Goal: Book appointment/travel/reservation

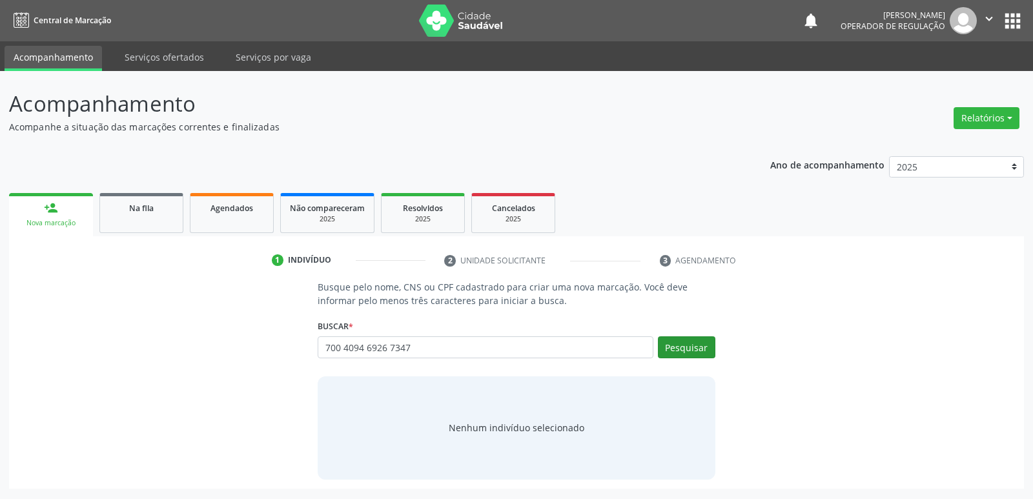
type input "700 4094 6926 7347"
click at [694, 348] on button "Pesquisar" at bounding box center [686, 347] width 57 height 22
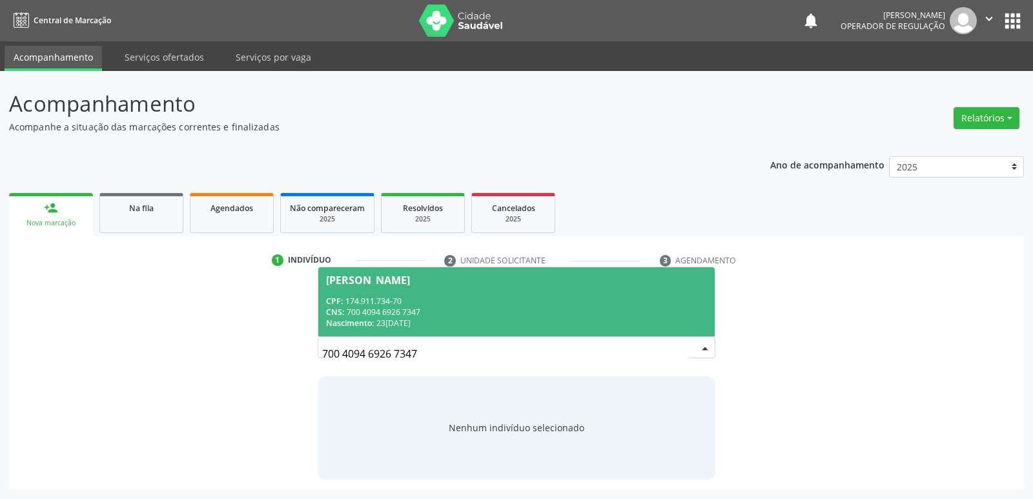
click at [535, 302] on div "CPF: 174.911.734-70" at bounding box center [516, 301] width 380 height 11
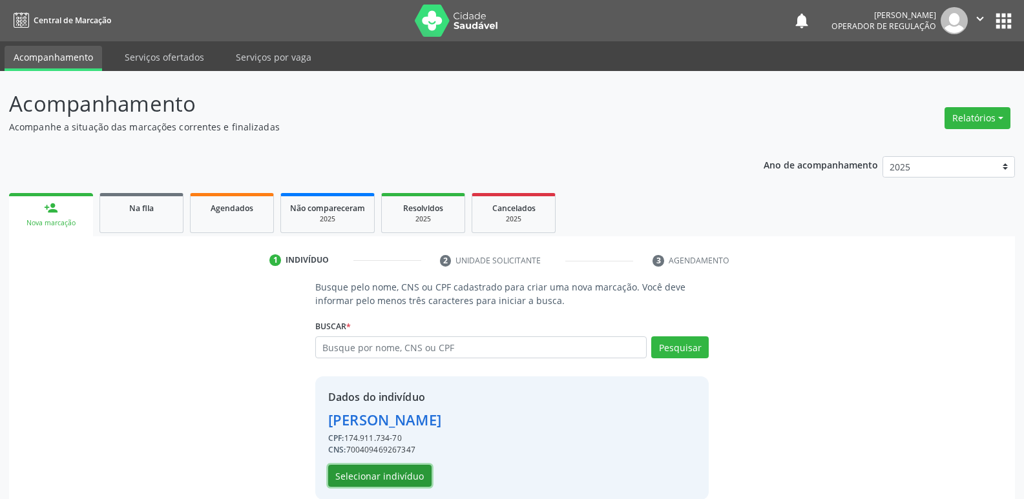
click at [390, 467] on button "Selecionar indivíduo" at bounding box center [379, 476] width 103 height 22
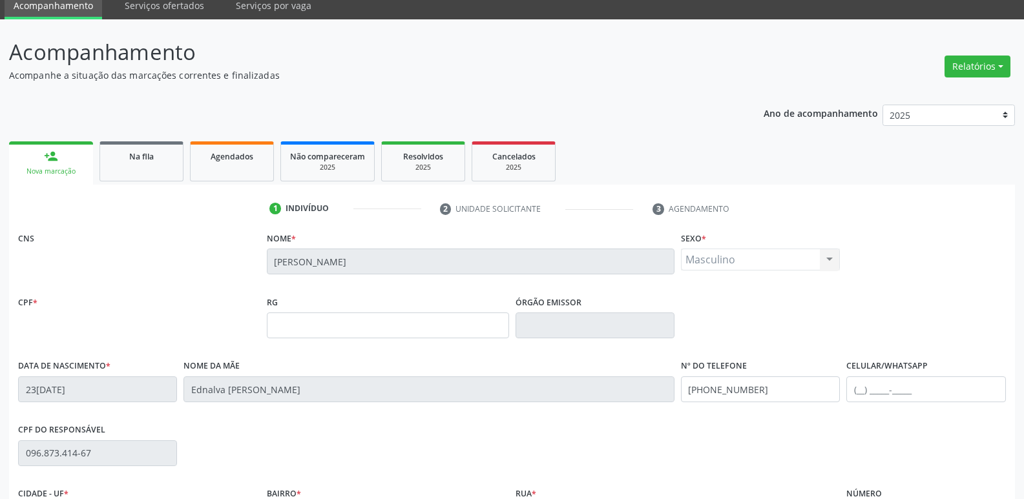
scroll to position [201, 0]
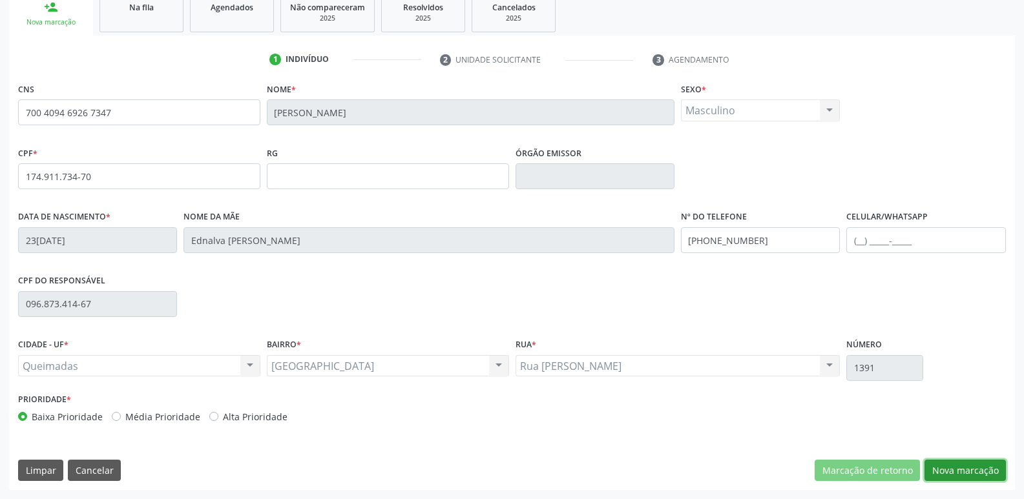
click at [961, 465] on button "Nova marcação" at bounding box center [964, 471] width 81 height 22
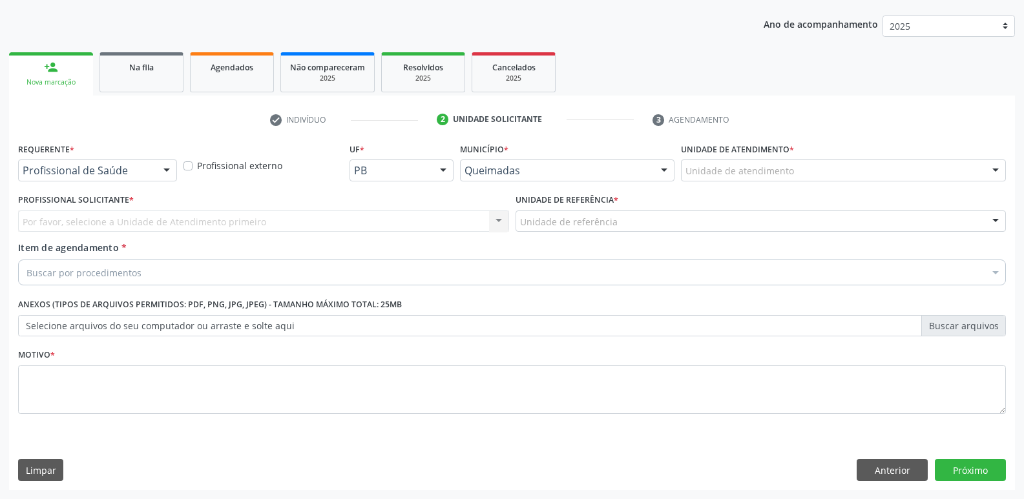
click at [126, 161] on div "Profissional de Saúde" at bounding box center [97, 171] width 159 height 22
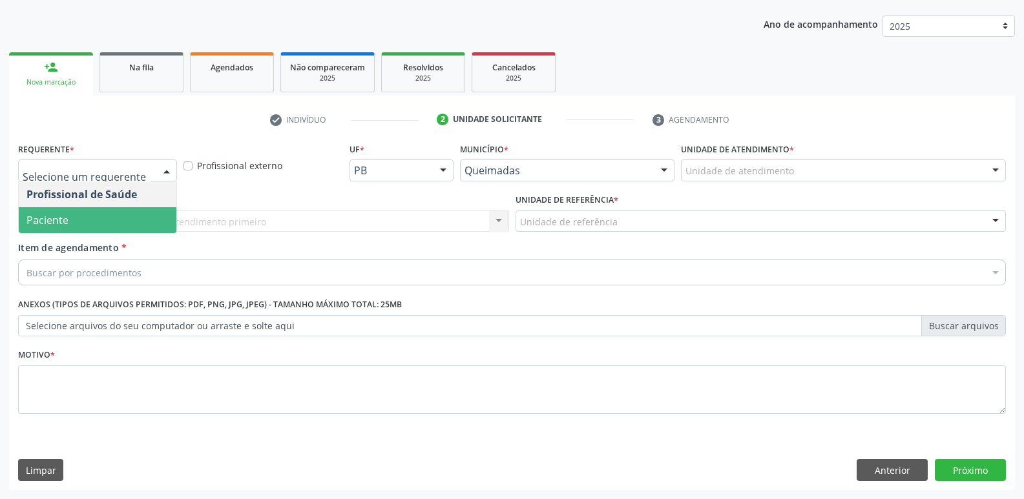
drag, startPoint x: 61, startPoint y: 216, endPoint x: 75, endPoint y: 220, distance: 14.3
click at [67, 214] on span "Paciente" at bounding box center [47, 220] width 42 height 14
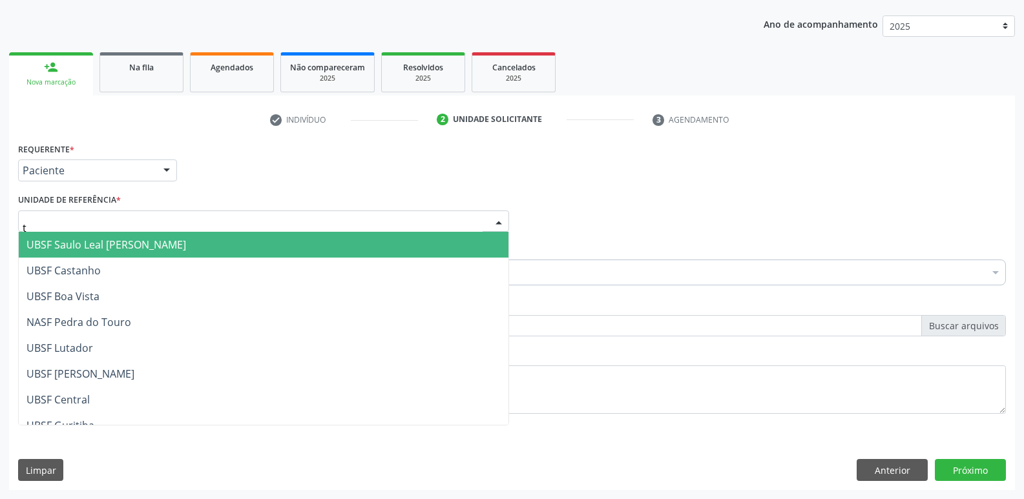
type input "ti"
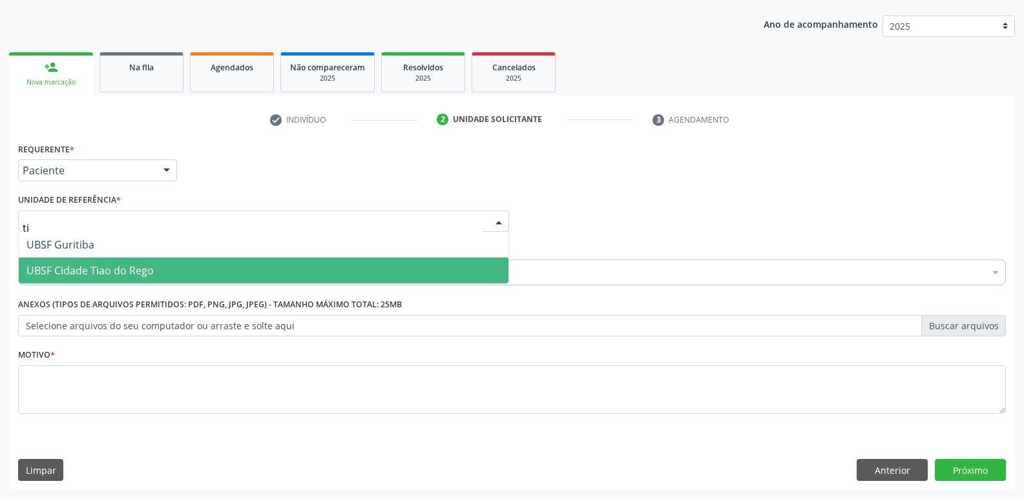
click at [74, 258] on span "UBSF Cidade Tiao do Rego" at bounding box center [263, 271] width 489 height 26
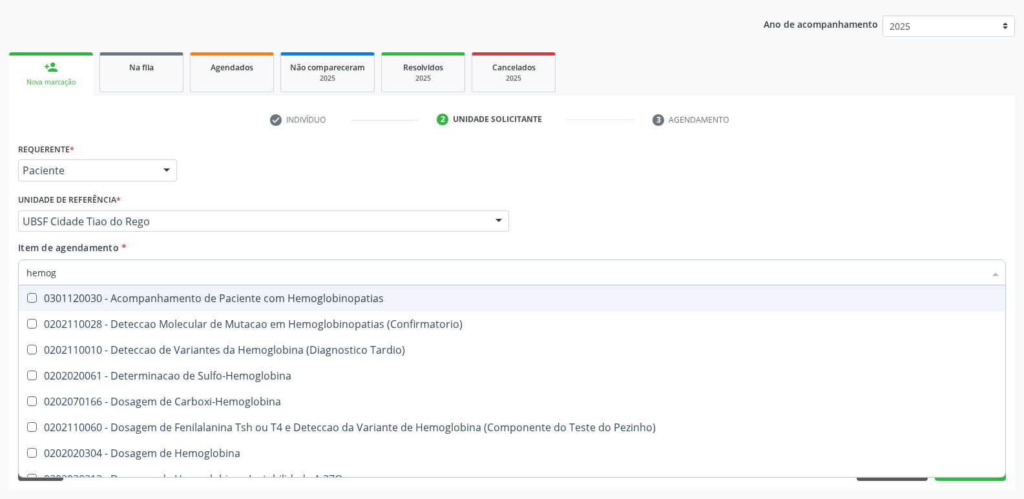
type input "hemogr"
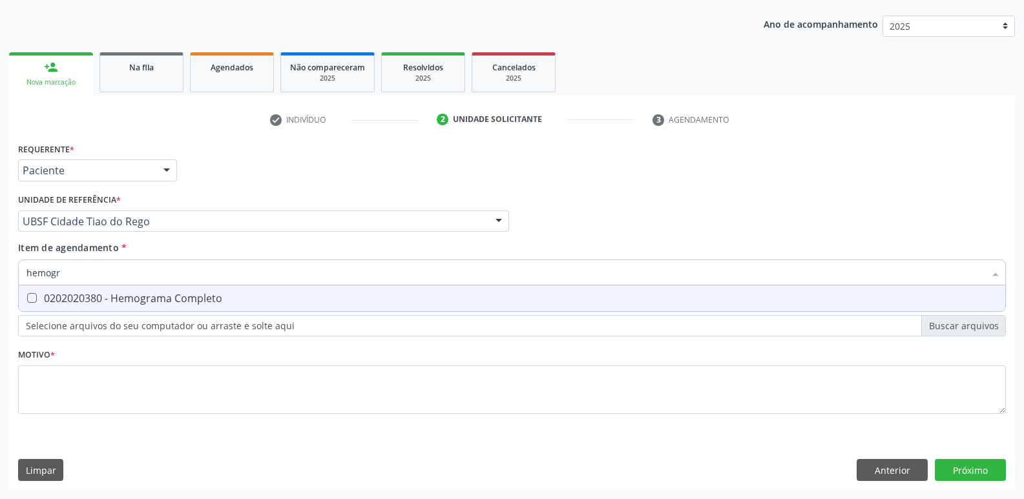
click at [109, 306] on span "0202020380 - Hemograma Completo" at bounding box center [512, 298] width 986 height 26
checkbox Completo "true"
type input "hemog"
checkbox Completo "false"
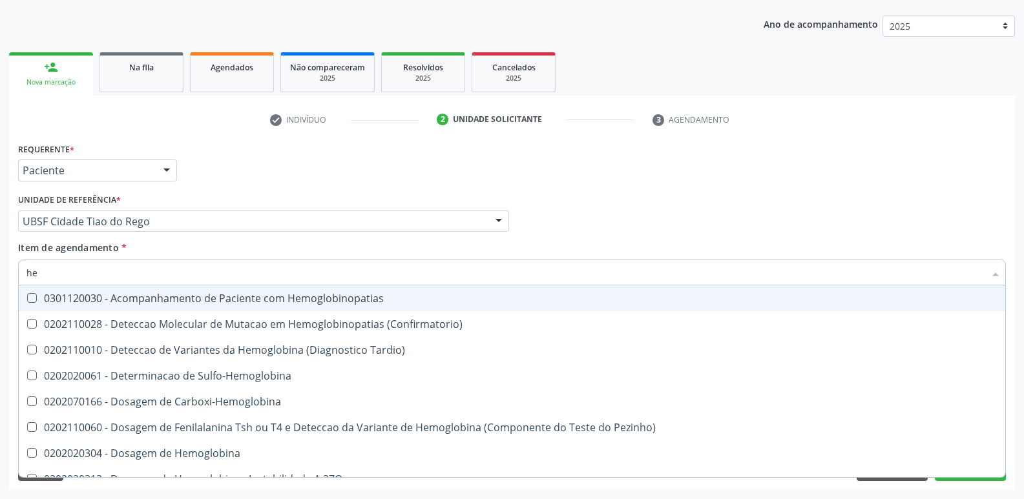
type input "h"
checkbox Completo "false"
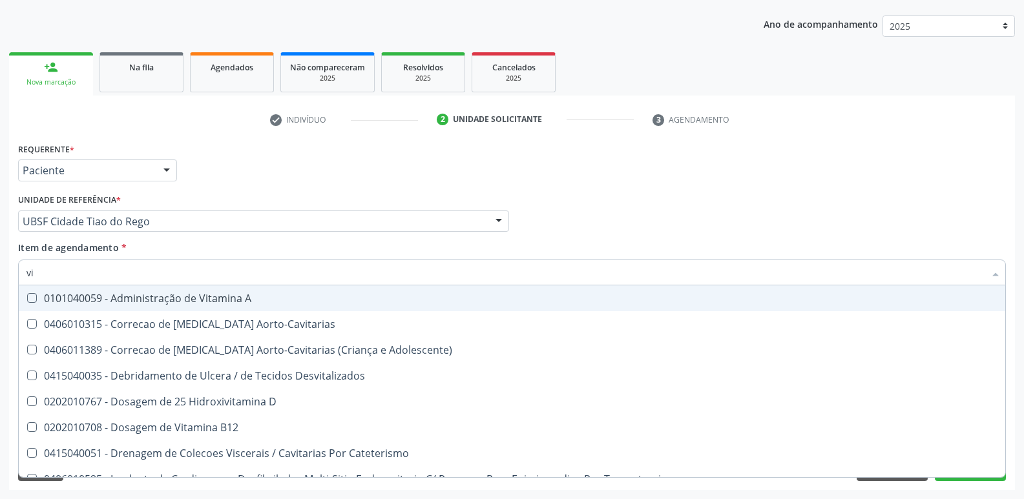
type input "v"
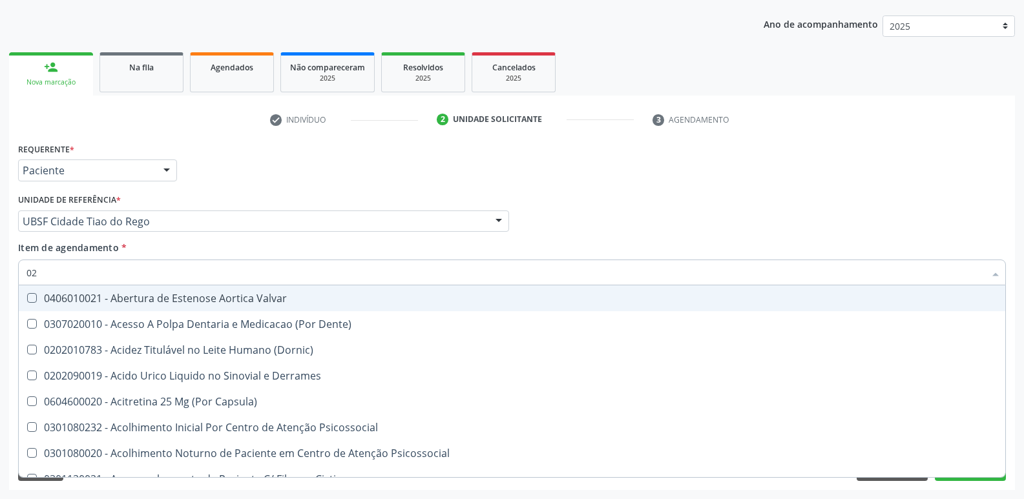
type input "020"
checkbox Eletro-Oculografia "true"
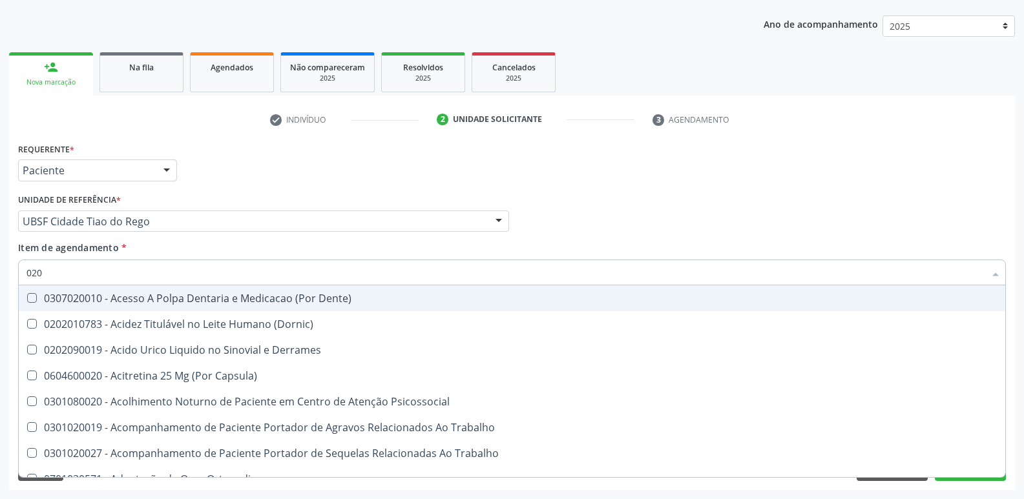
type input "0202"
checkbox Revisao "true"
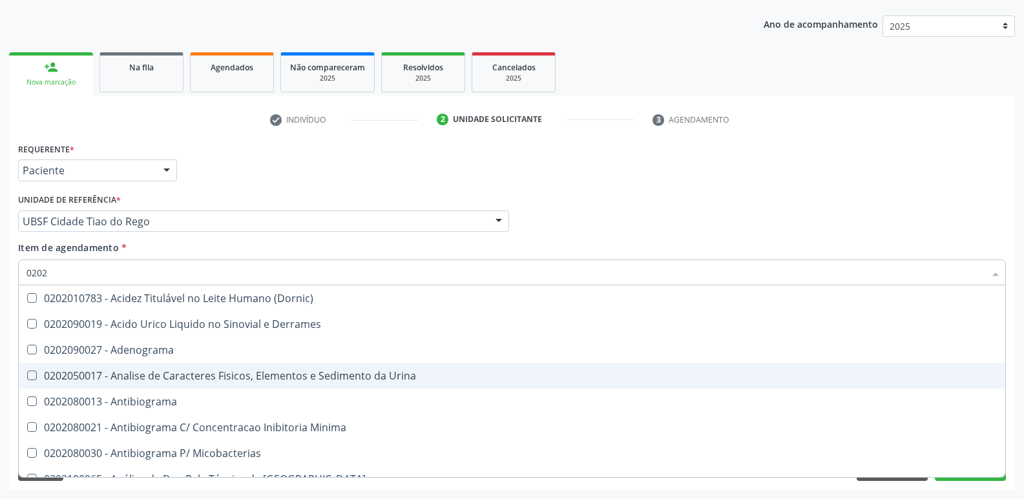
click at [238, 378] on div "0202050017 - Analise de Caracteres Fisicos, Elementos e Sedimento da Urina" at bounding box center [511, 376] width 971 height 10
checkbox Urina "true"
type input "020"
checkbox Urina "false"
checkbox Liquor "true"
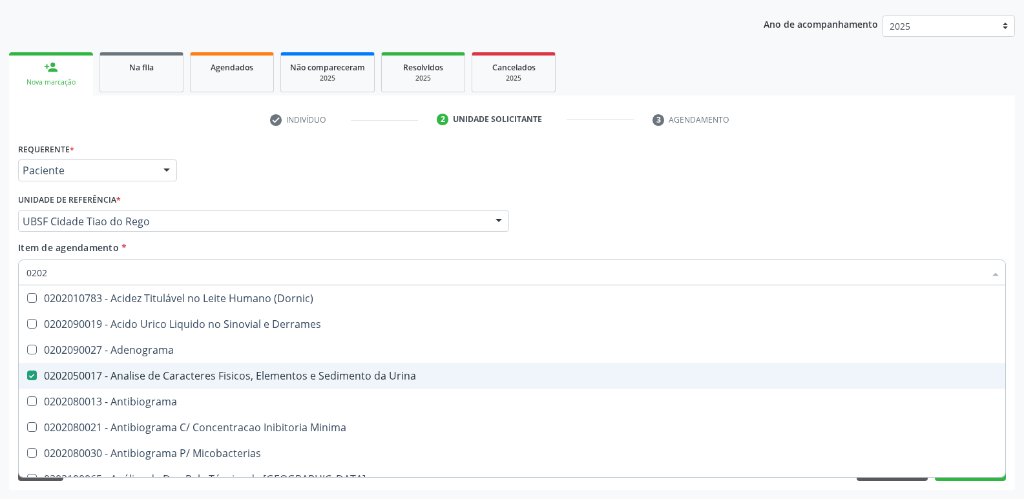
checkbox Completo "false"
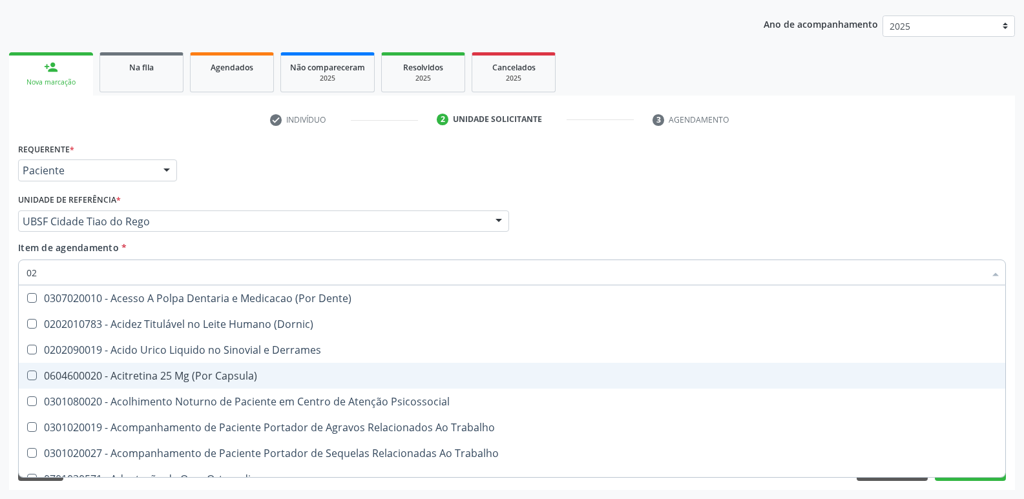
type input "0"
checkbox Urina "false"
checkbox Coagulacao "false"
checkbox Aberto\) "true"
checkbox Completo "false"
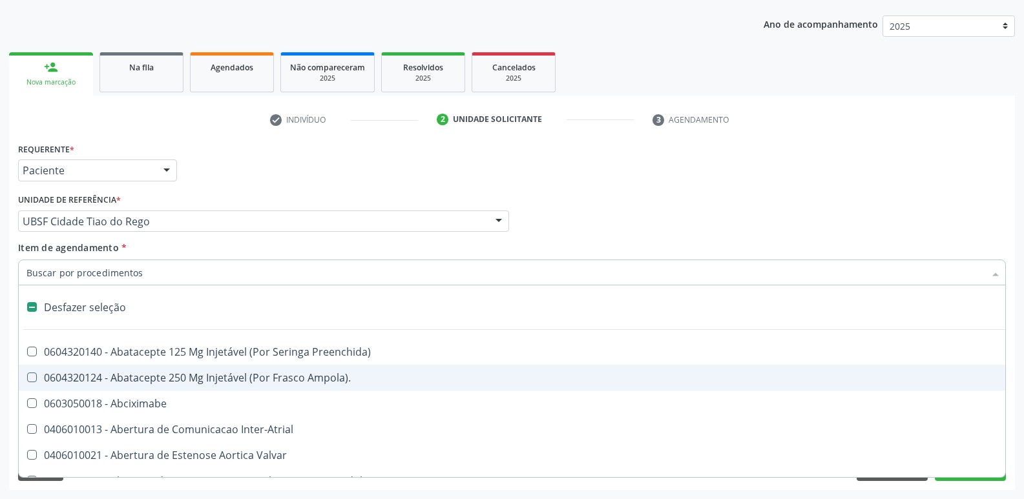
type input "t"
checkbox Dedo "true"
checkbox Urina "false"
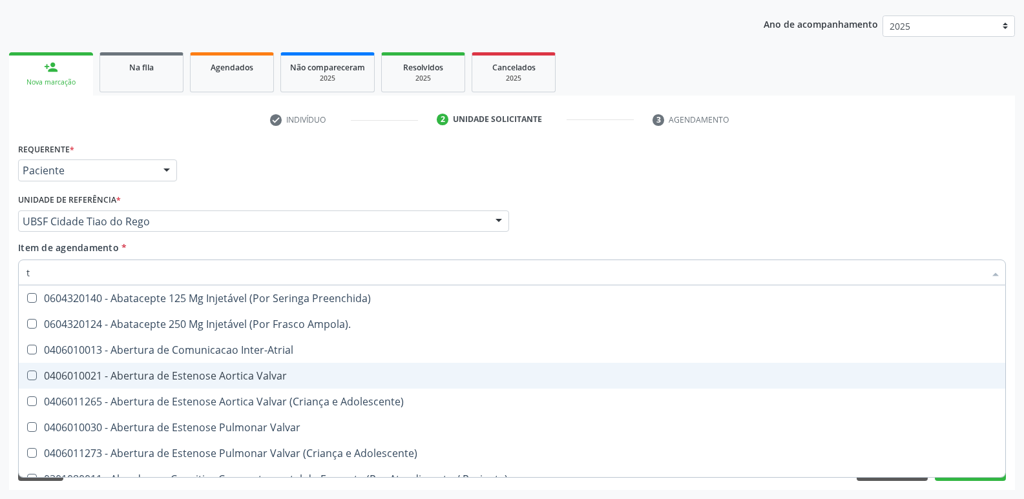
type input "t4"
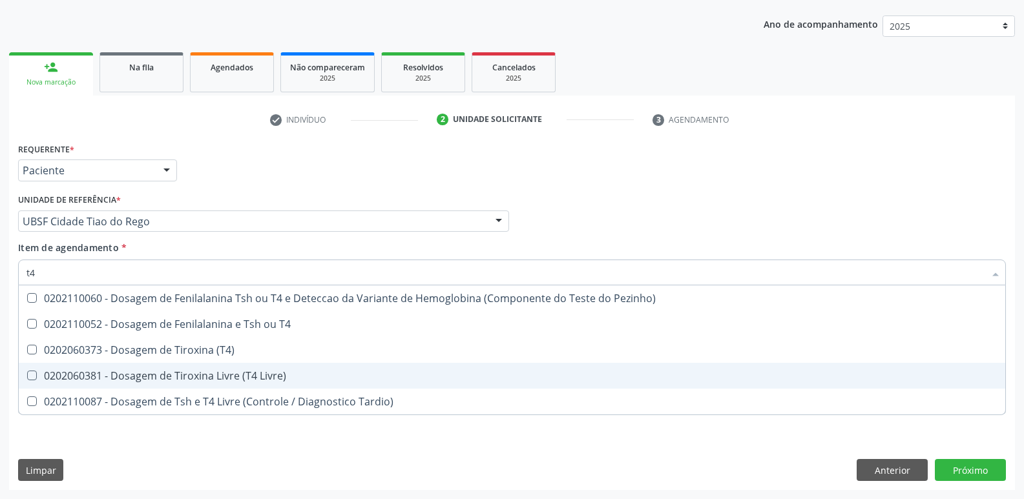
click at [240, 371] on div "0202060381 - Dosagem de Tiroxina Livre (T4 Livre)" at bounding box center [511, 376] width 971 height 10
checkbox Livre\) "true"
type input "t"
checkbox Livre\) "false"
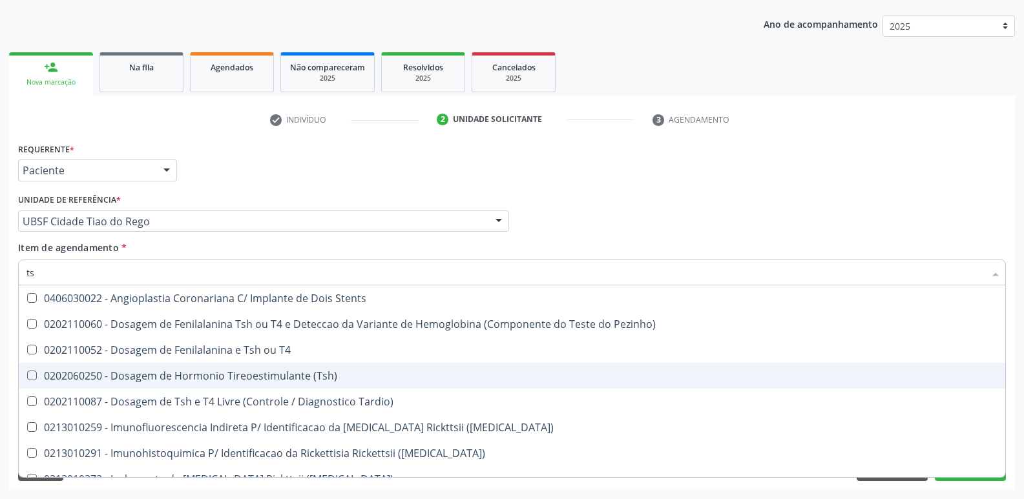
type input "tsh"
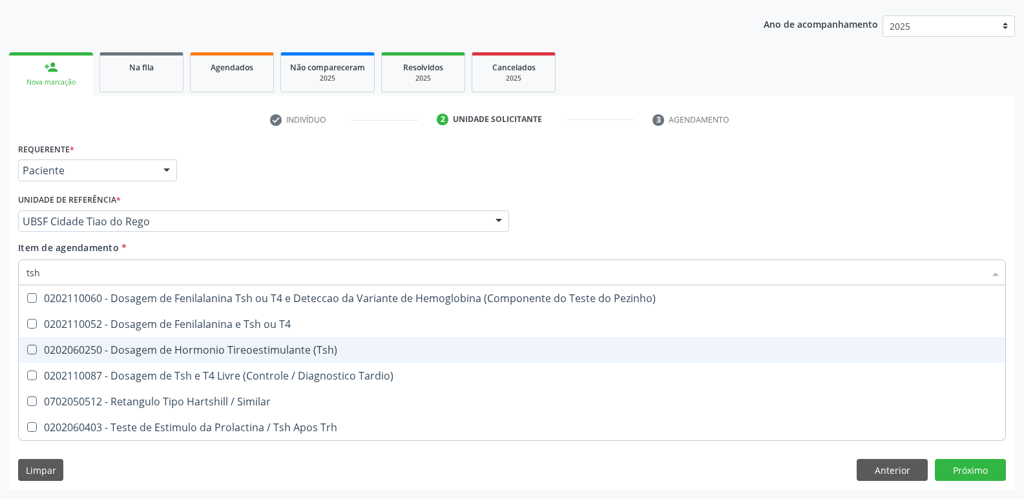
drag, startPoint x: 373, startPoint y: 344, endPoint x: 361, endPoint y: 309, distance: 36.8
click at [371, 344] on span "0202060250 - Dosagem de Hormonio Tireoestimulante (Tsh)" at bounding box center [512, 350] width 986 height 26
checkbox \(Tsh\) "true"
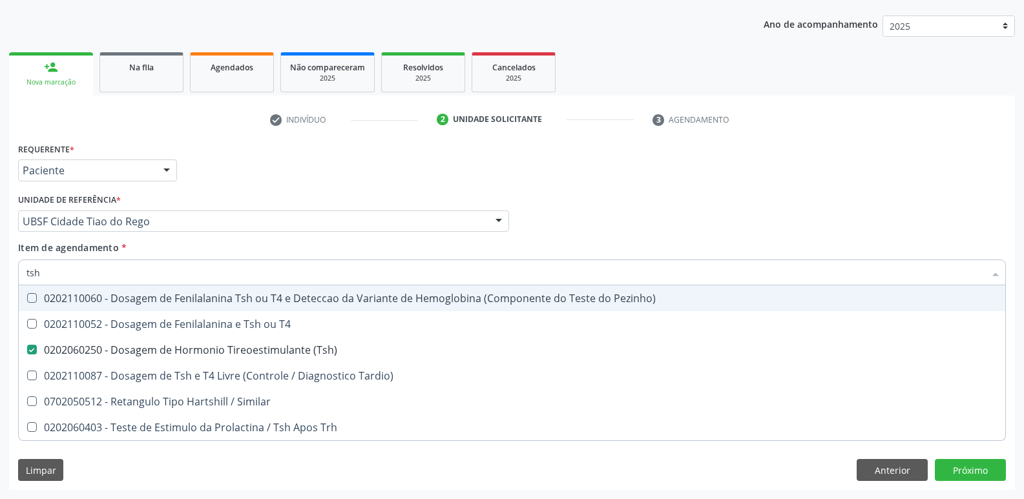
type input "ts"
checkbox \(Tsh\) "false"
checkbox Tardio\) "true"
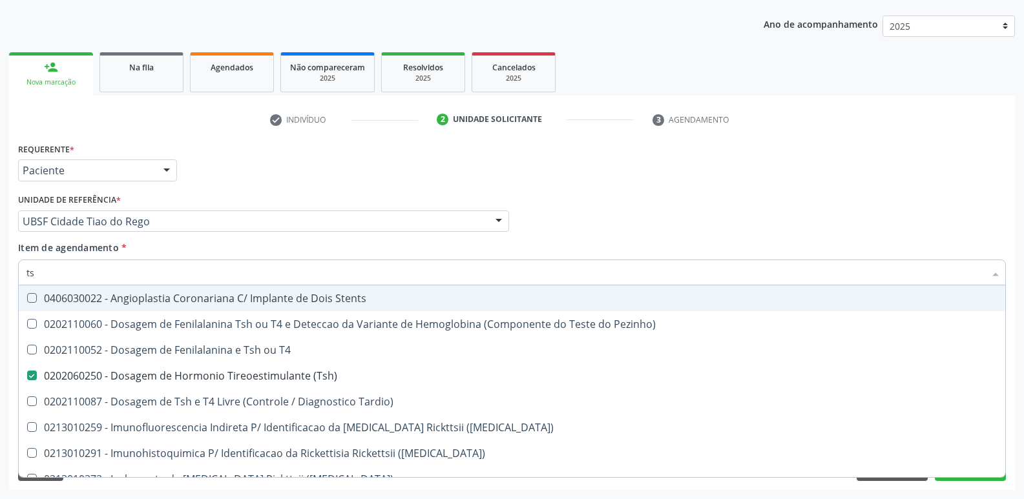
type input "t"
checkbox \(Tsh\) "false"
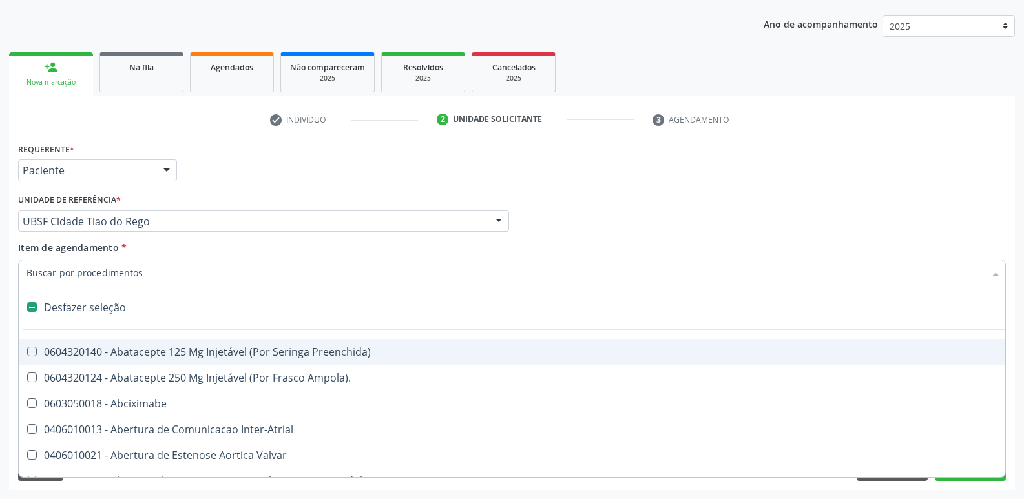
type input "c"
checkbox Dedo "true"
checkbox Urina "false"
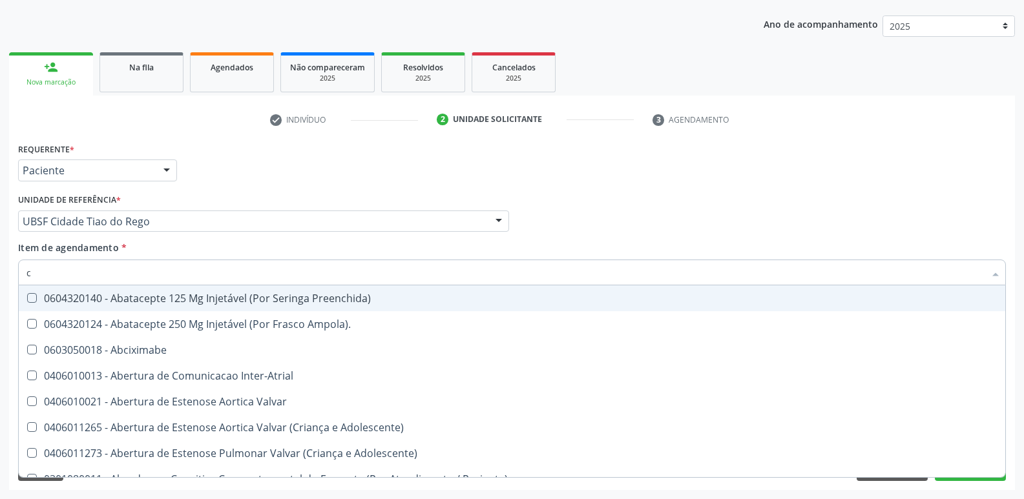
type input "ca"
checkbox Locomoção "true"
checkbox Urina "false"
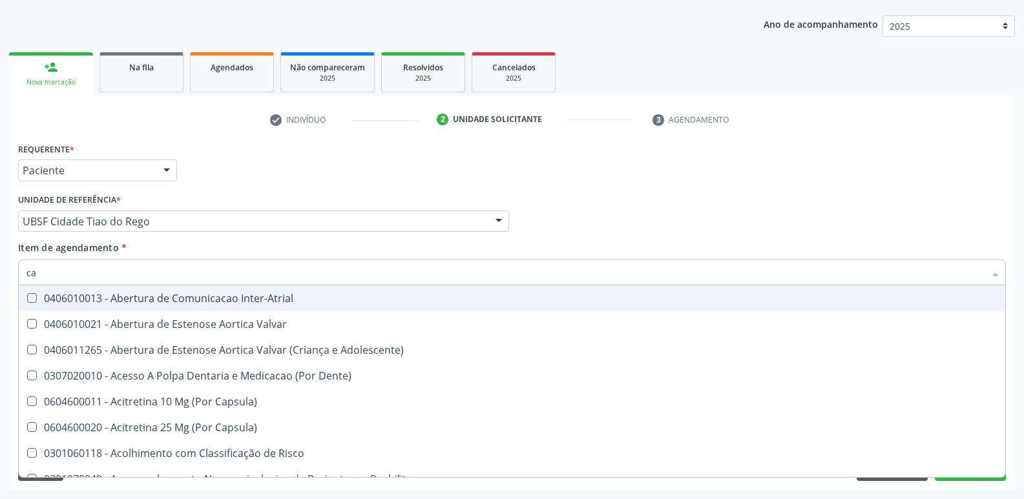
type input "cal"
checkbox Urina "false"
type input "calcio"
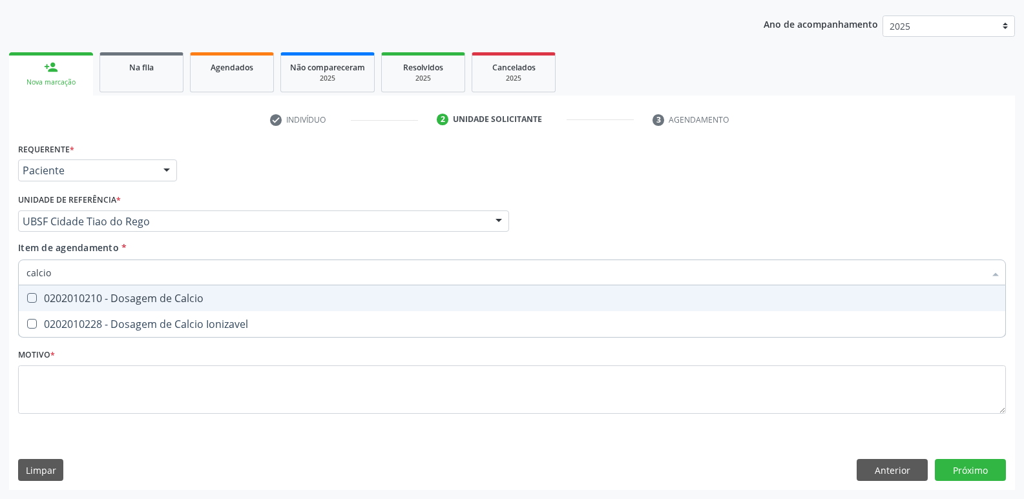
click at [323, 288] on span "0202010210 - Dosagem de Calcio" at bounding box center [512, 298] width 986 height 26
checkbox Calcio "true"
type input "calci"
checkbox Calcio "false"
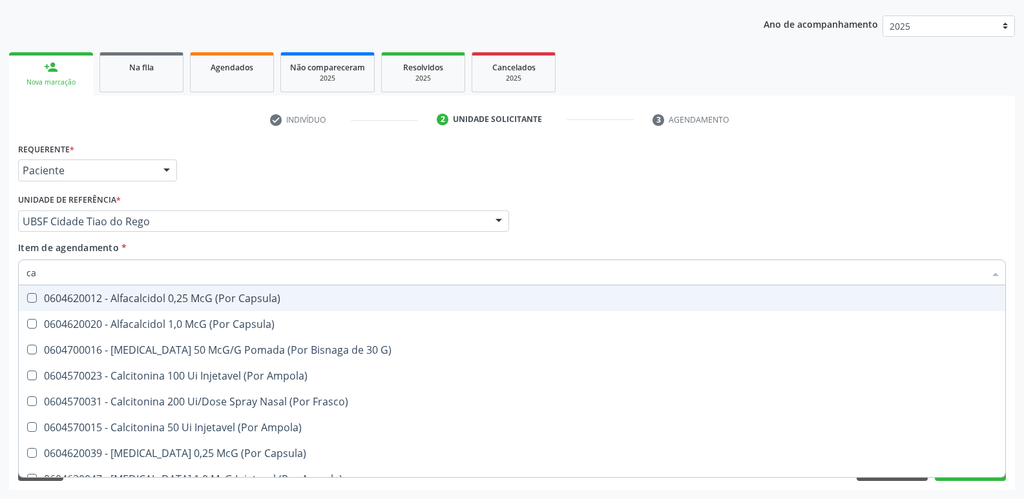
type input "c"
checkbox Calcio "false"
checkbox Calcitonina "false"
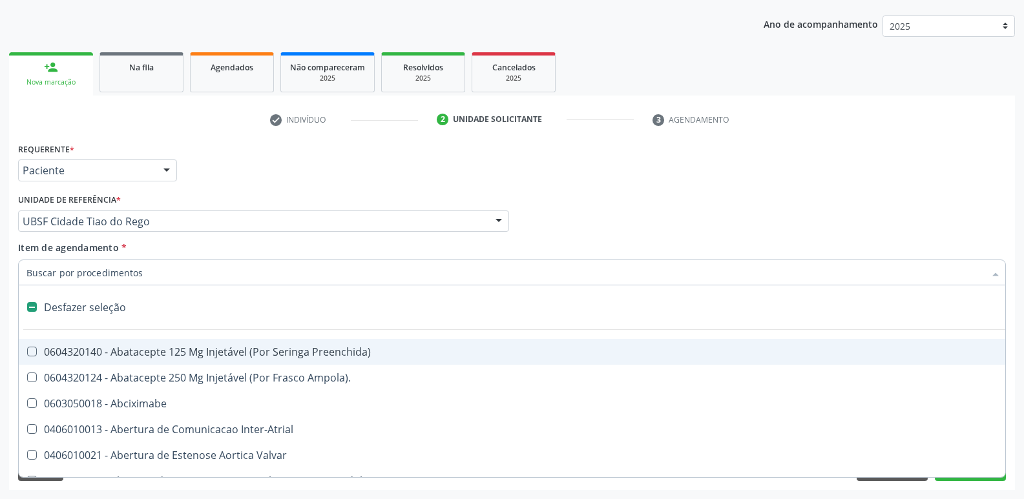
type input "f"
checkbox Congênita\ "true"
checkbox Urina "false"
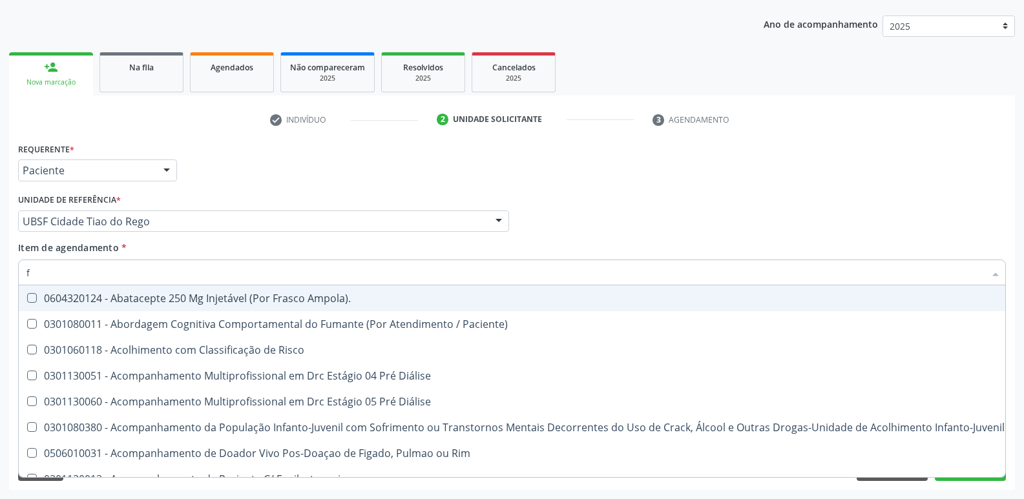
type input "fe"
checkbox Urina "false"
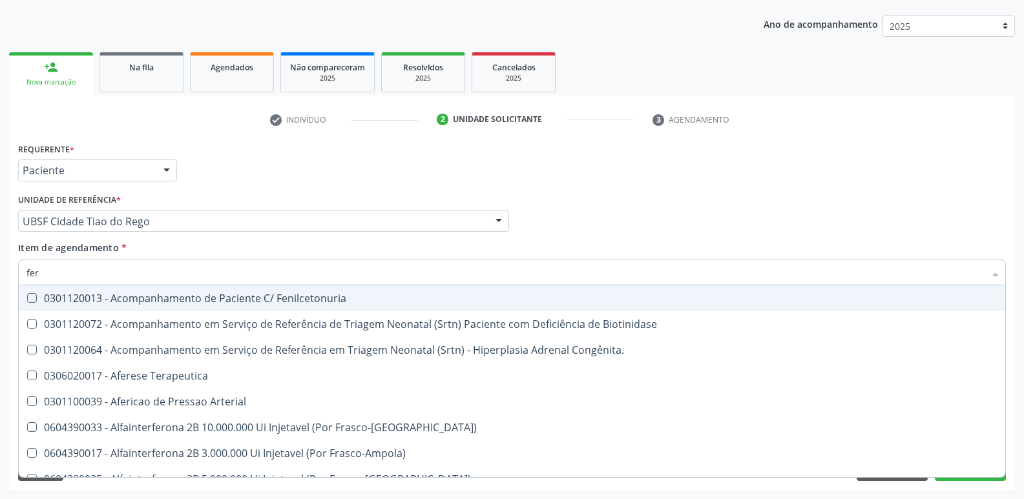
type input "ferr"
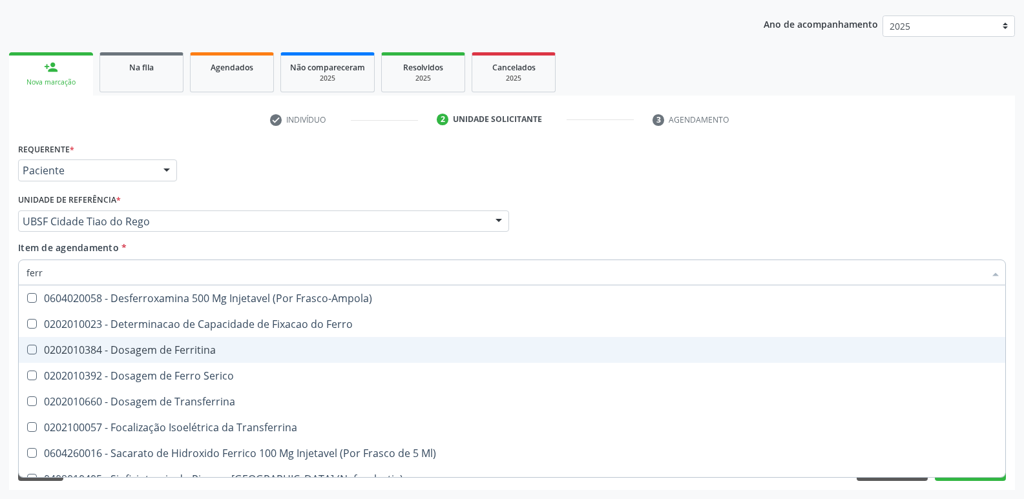
click at [126, 353] on div "0202010384 - Dosagem de Ferritina" at bounding box center [511, 350] width 971 height 10
checkbox Ferritina "true"
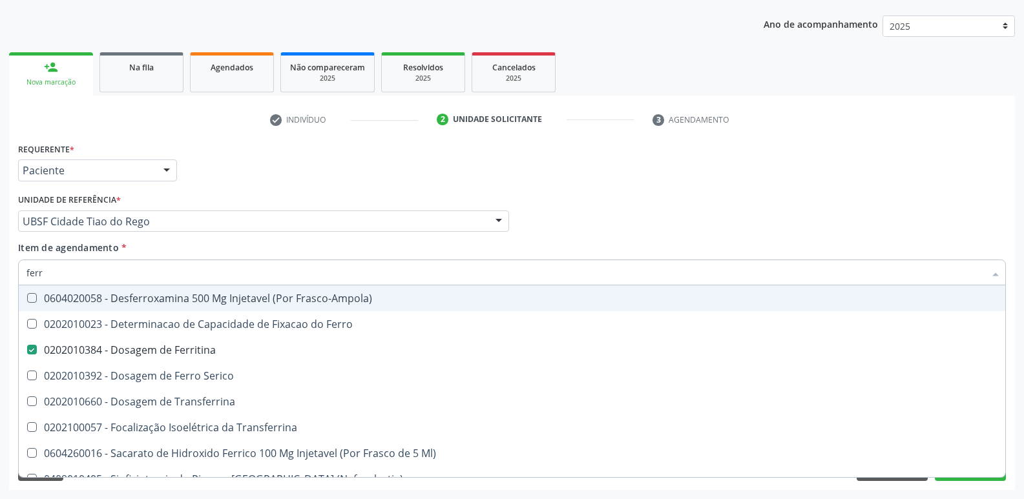
click at [340, 152] on div "Requerente * Paciente Profissional de Saúde Paciente Nenhum resultado encontrad…" at bounding box center [512, 164] width 994 height 50
checkbox Ferro "true"
checkbox Serico "true"
checkbox Transferrina "true"
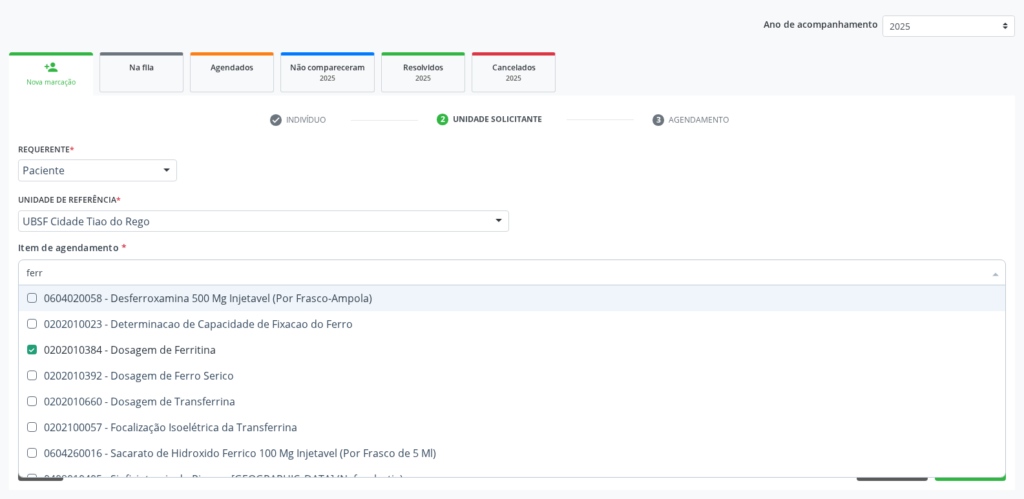
checkbox Ml\) "true"
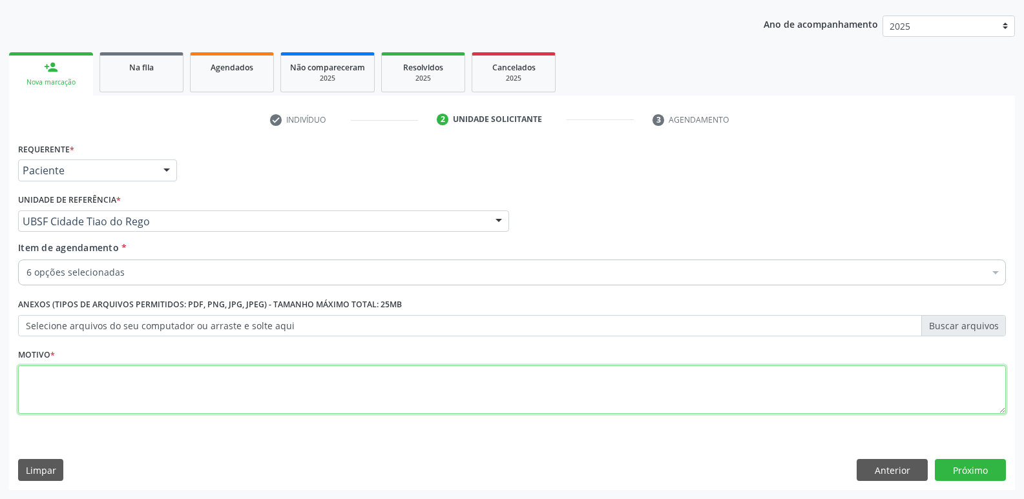
click at [48, 379] on textarea at bounding box center [511, 389] width 987 height 49
paste textarea "700 4094 6926 7347"
drag, startPoint x: 193, startPoint y: 372, endPoint x: 0, endPoint y: 347, distance: 194.6
click at [0, 347] on div "Acompanhamento Acompanhe a situação das marcações correntes e finalizadas Relat…" at bounding box center [512, 214] width 1024 height 569
type textarea "avaliação"
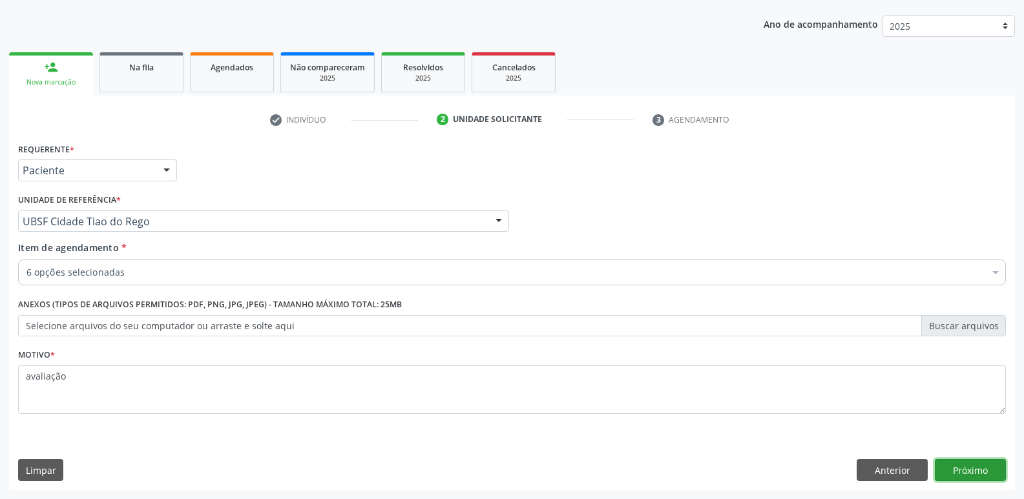
click at [954, 475] on button "Próximo" at bounding box center [969, 470] width 71 height 22
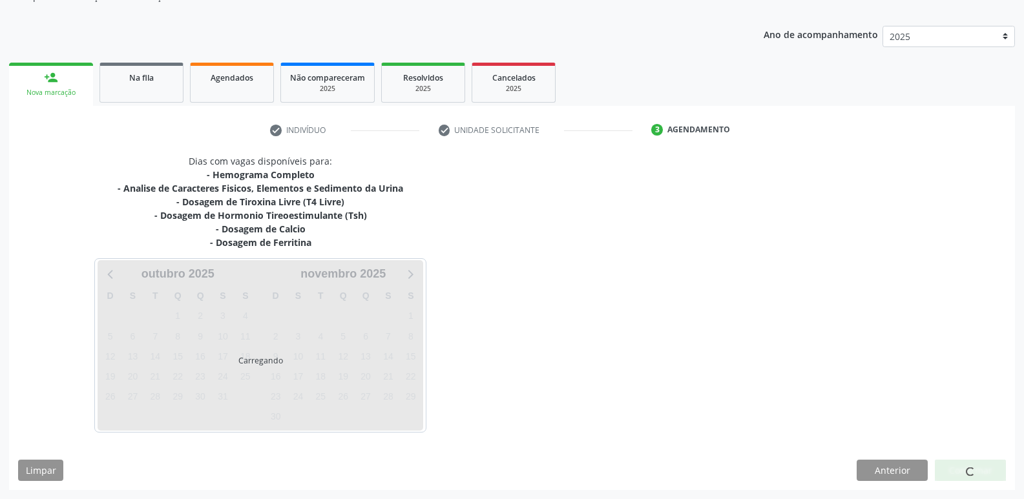
scroll to position [130, 0]
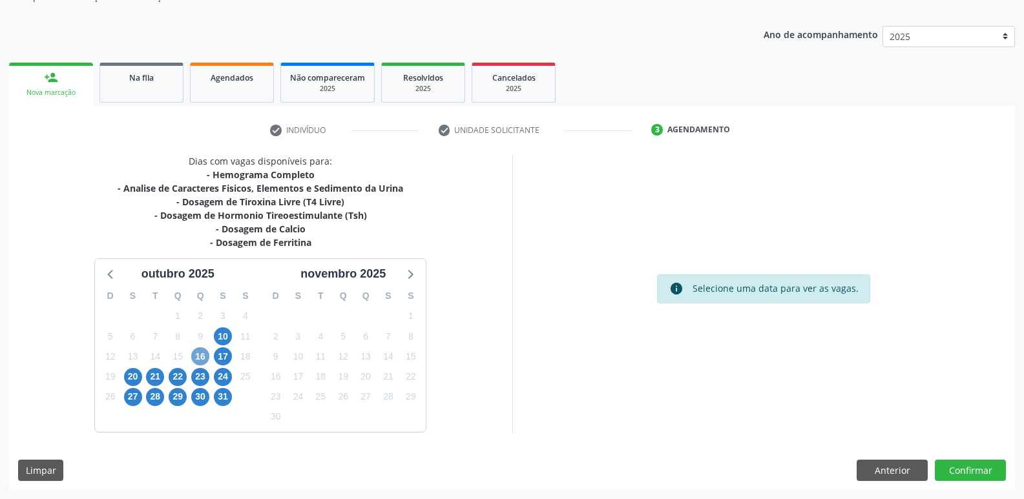
click at [203, 358] on span "16" at bounding box center [200, 356] width 18 height 18
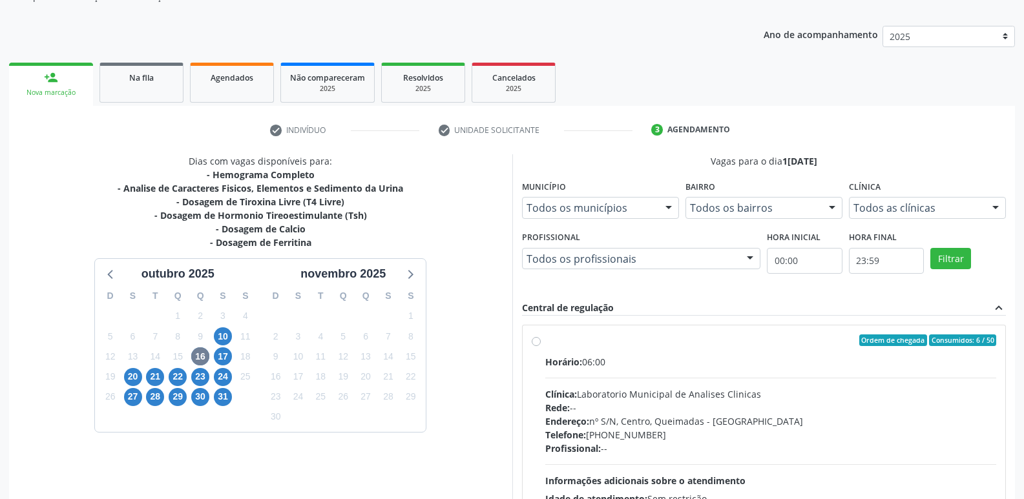
click at [905, 428] on div "Telefone: [PHONE_NUMBER]" at bounding box center [770, 435] width 451 height 14
click at [540, 346] on input "Ordem de chegada Consumidos: 6 / 50 Horário: 06:00 Clínica: Laboratorio Municip…" at bounding box center [535, 341] width 9 height 12
radio input "true"
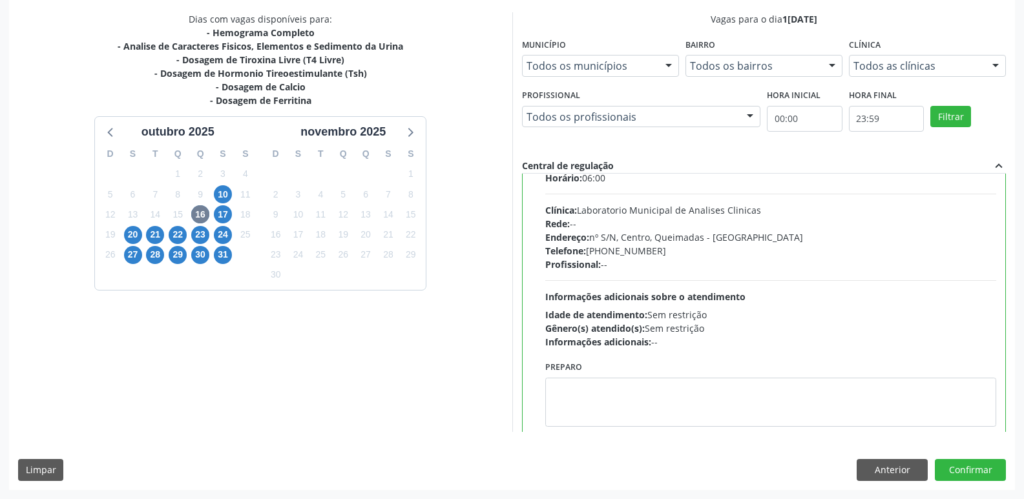
scroll to position [64, 0]
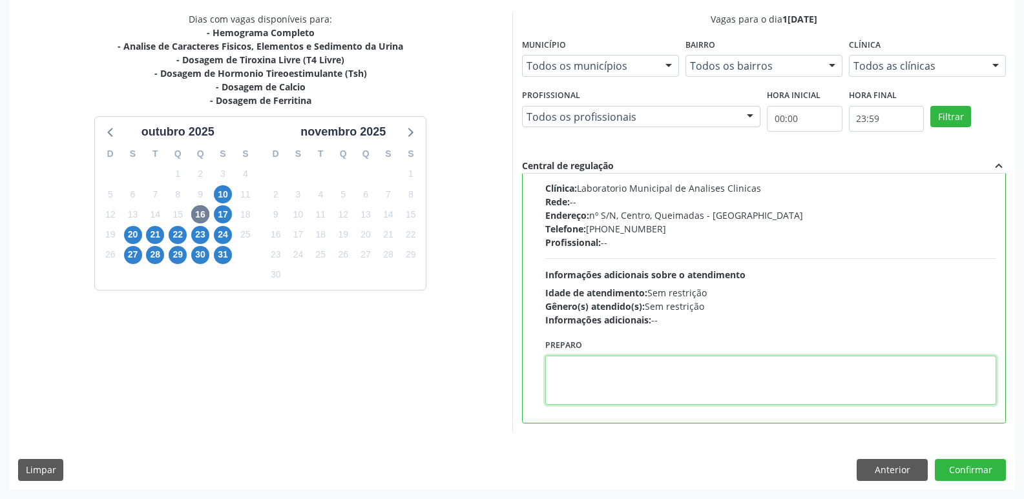
drag, startPoint x: 584, startPoint y: 378, endPoint x: 588, endPoint y: 367, distance: 12.1
click at [582, 378] on textarea at bounding box center [770, 380] width 451 height 49
click at [557, 359] on textarea "ir em [GEOGRAPHIC_DATA]" at bounding box center [770, 380] width 451 height 49
type textarea "Ir em [GEOGRAPHIC_DATA]"
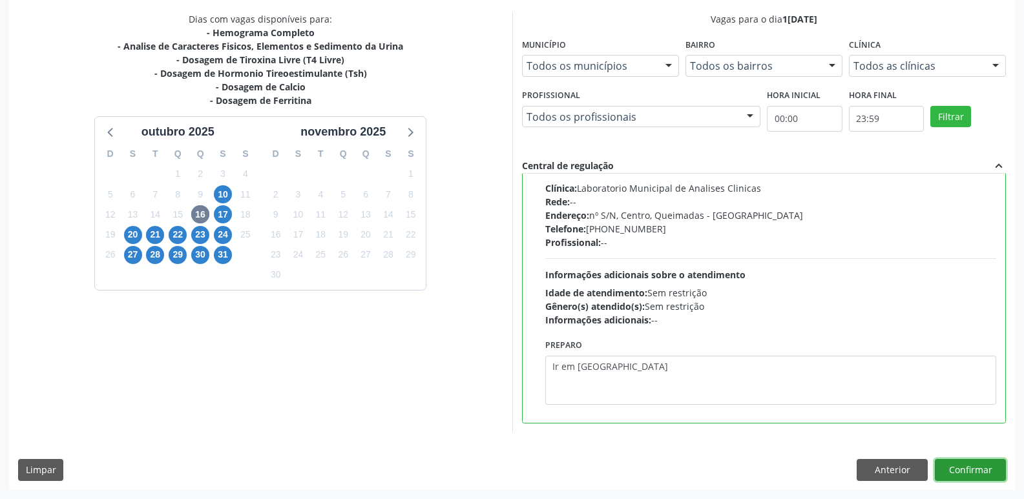
click at [948, 469] on button "Confirmar" at bounding box center [969, 470] width 71 height 22
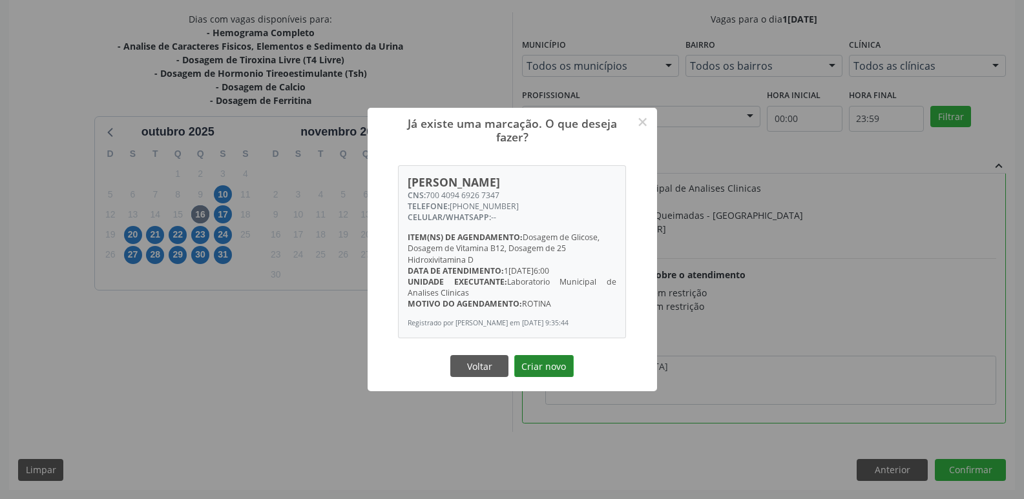
click at [562, 375] on button "Criar novo" at bounding box center [543, 366] width 59 height 22
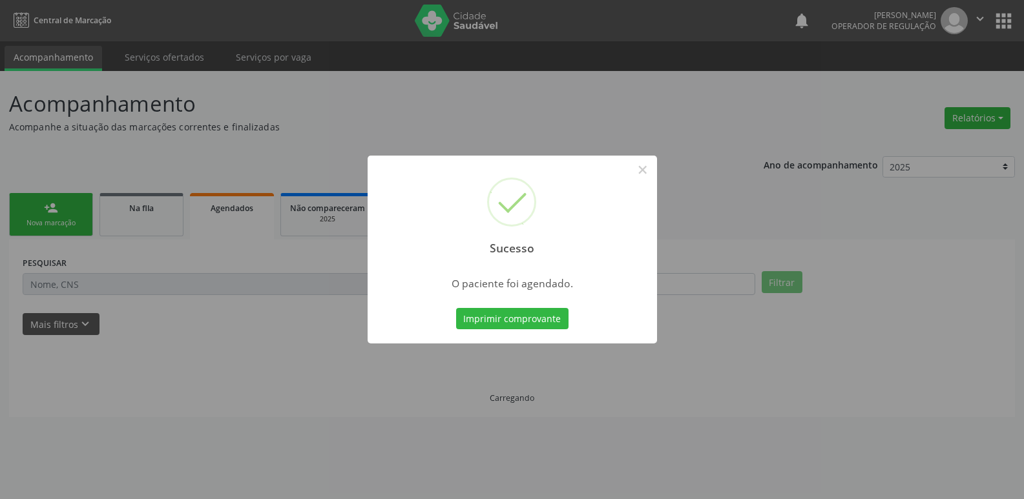
scroll to position [0, 0]
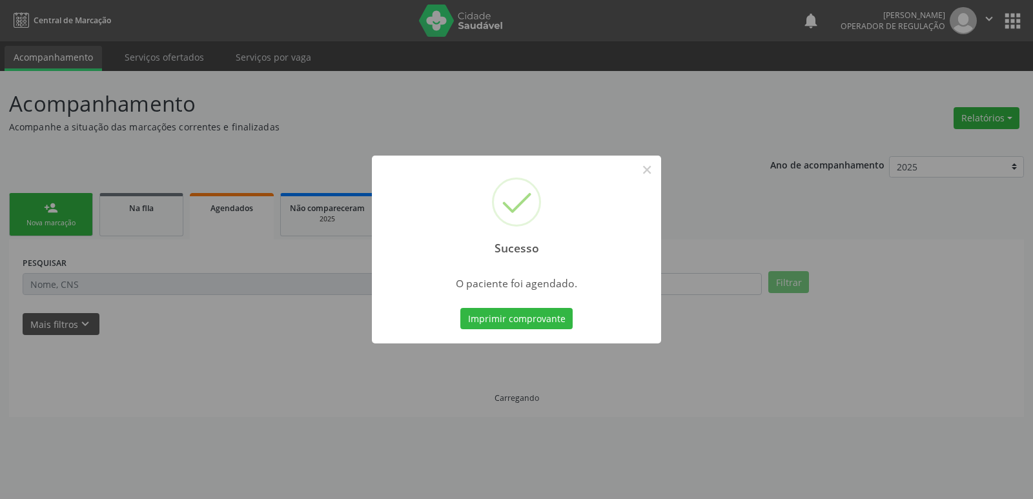
click at [460, 308] on button "Imprimir comprovante" at bounding box center [516, 319] width 112 height 22
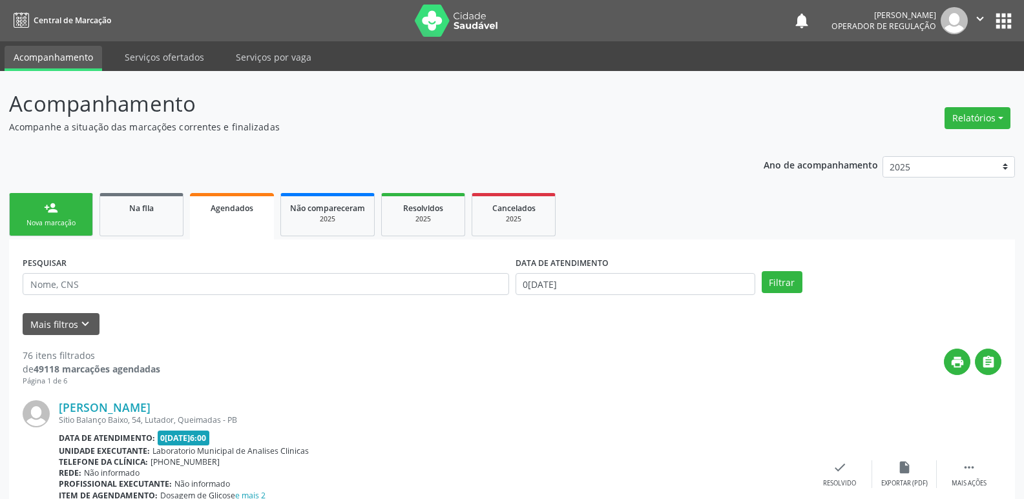
click at [974, 23] on icon "" at bounding box center [980, 19] width 14 height 14
click at [931, 77] on link "Sair" at bounding box center [946, 79] width 89 height 18
